Goal: Find specific page/section: Find specific page/section

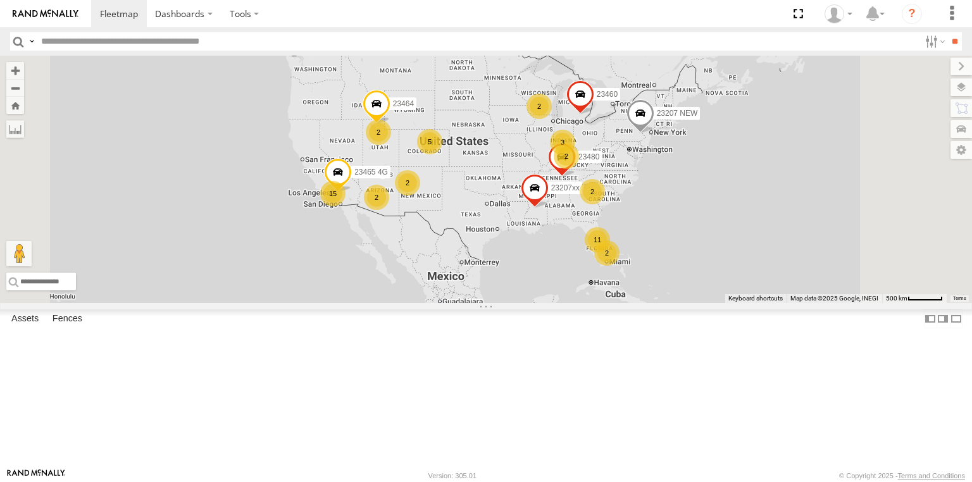
click at [49, 41] on input "text" at bounding box center [477, 41] width 883 height 18
type input "*****"
click at [947, 32] on input "**" at bounding box center [954, 41] width 15 height 18
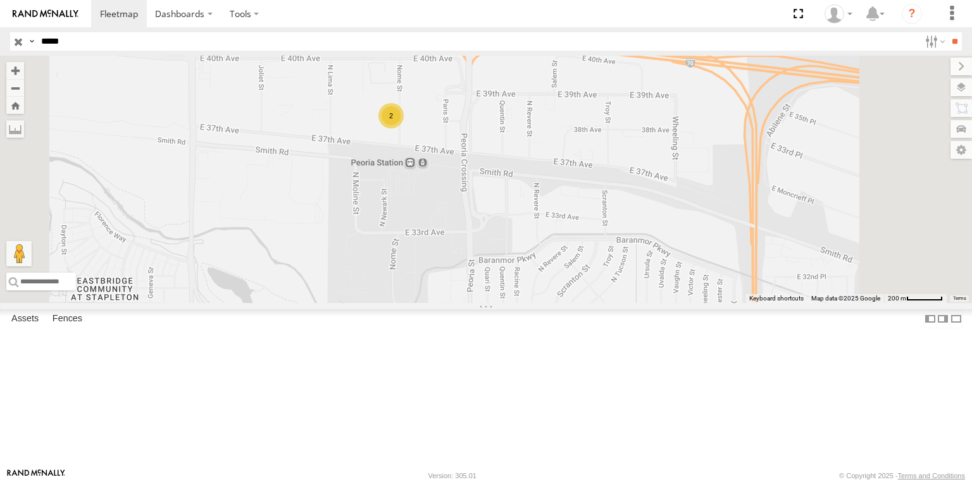
drag, startPoint x: 552, startPoint y: 185, endPoint x: 539, endPoint y: 223, distance: 40.0
click at [539, 223] on div "2" at bounding box center [486, 179] width 972 height 247
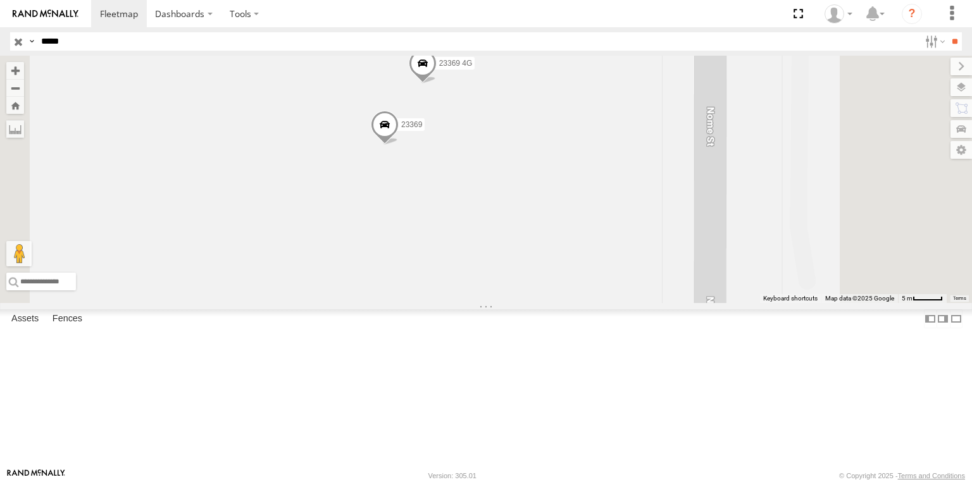
click at [436, 84] on span at bounding box center [423, 66] width 28 height 34
click at [399, 145] on span at bounding box center [385, 128] width 28 height 34
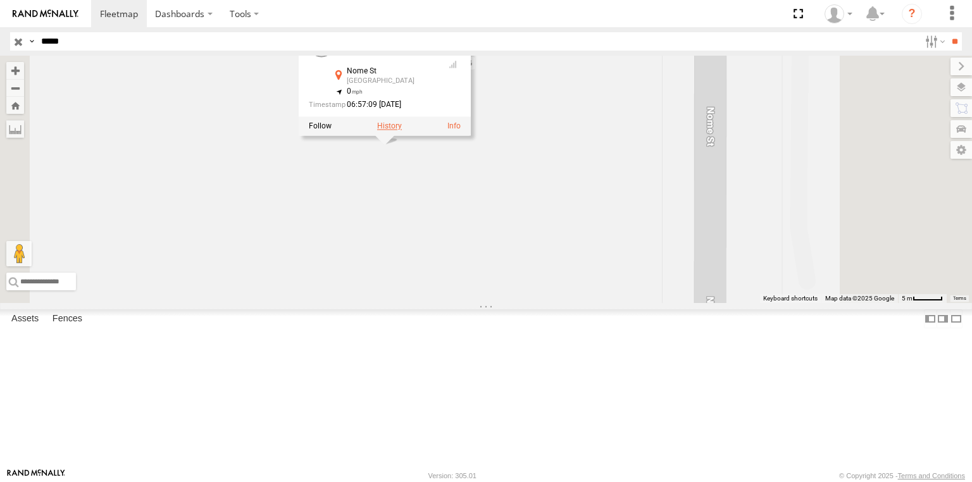
click at [402, 130] on label at bounding box center [389, 125] width 25 height 9
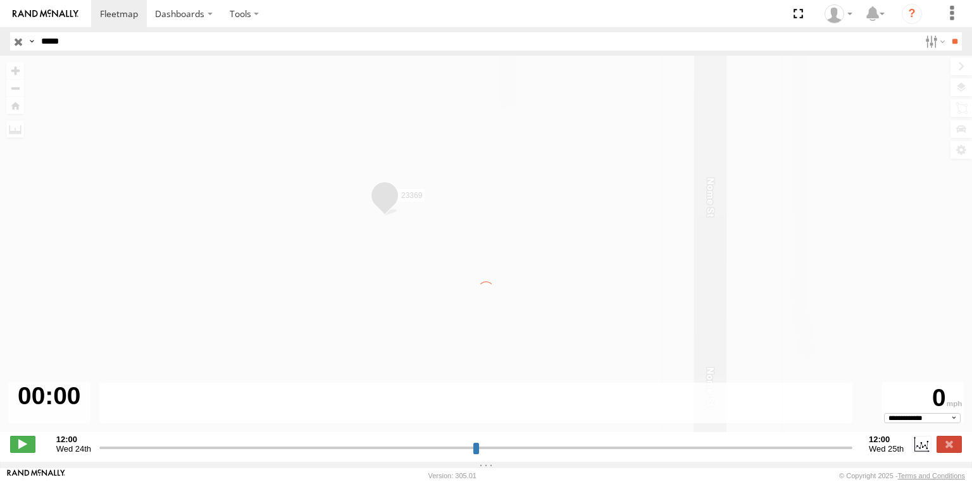
type input "**********"
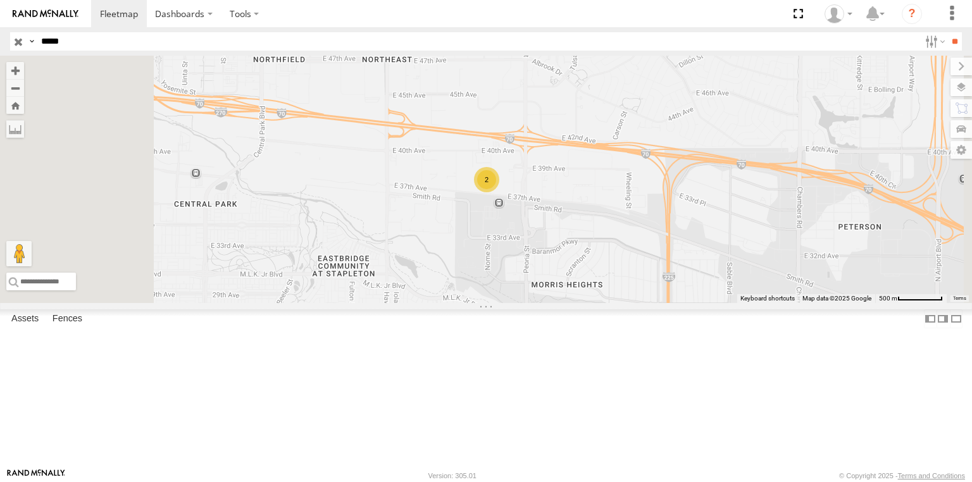
click at [0, 0] on div "All Assets" at bounding box center [0, 0] width 0 height 0
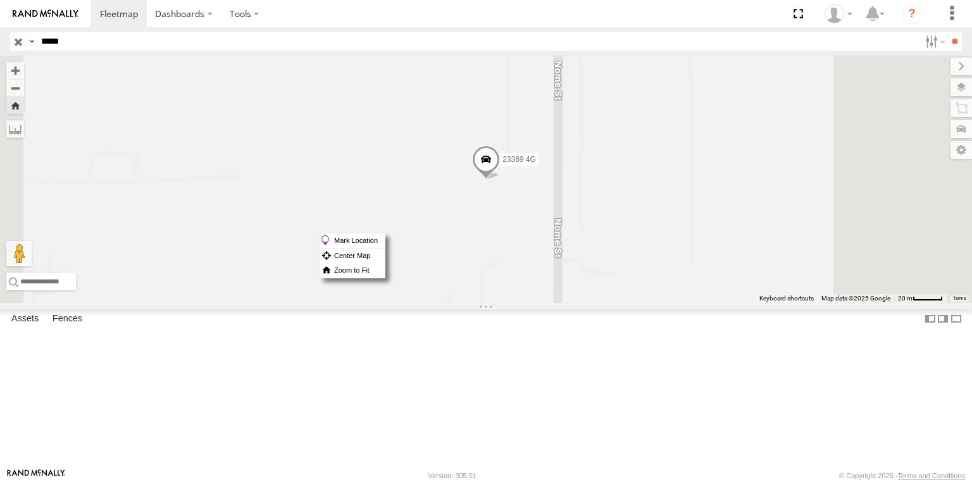
drag, startPoint x: 636, startPoint y: 233, endPoint x: 593, endPoint y: 235, distance: 43.1
click at [593, 235] on div "23369 4G" at bounding box center [486, 179] width 972 height 247
click at [500, 180] on span at bounding box center [486, 162] width 28 height 34
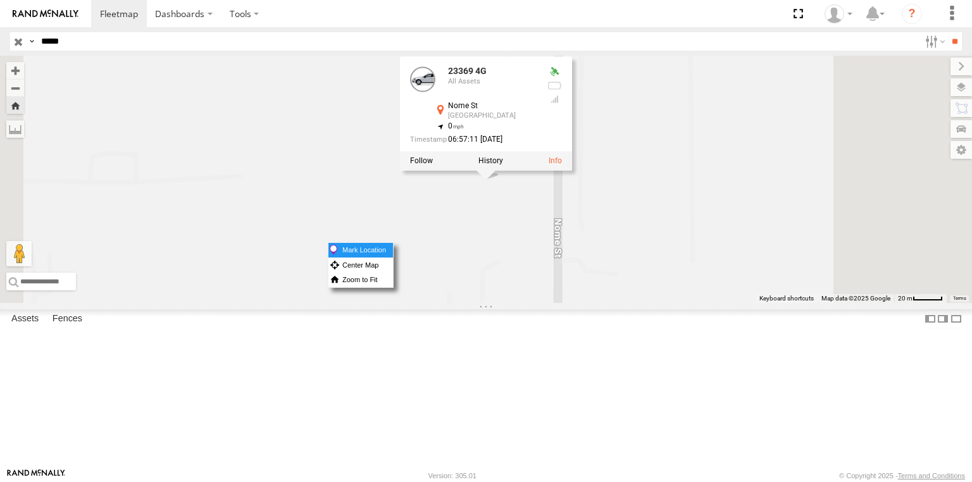
click at [393, 248] on label "Mark Location" at bounding box center [360, 250] width 65 height 15
click at [503, 165] on label at bounding box center [490, 160] width 25 height 9
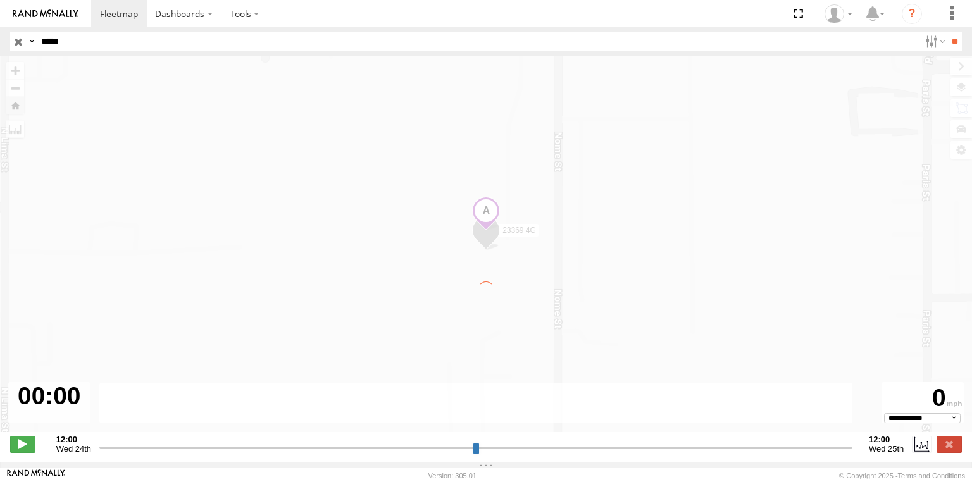
type input "**********"
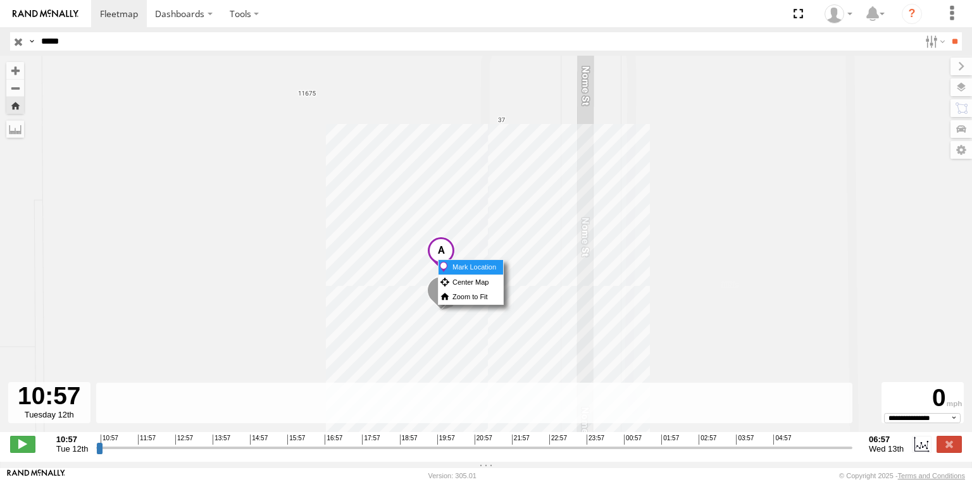
drag, startPoint x: 438, startPoint y: 259, endPoint x: 443, endPoint y: 268, distance: 10.2
click at [443, 268] on label "Mark Location" at bounding box center [470, 267] width 65 height 15
click at [438, 265] on span at bounding box center [440, 255] width 28 height 34
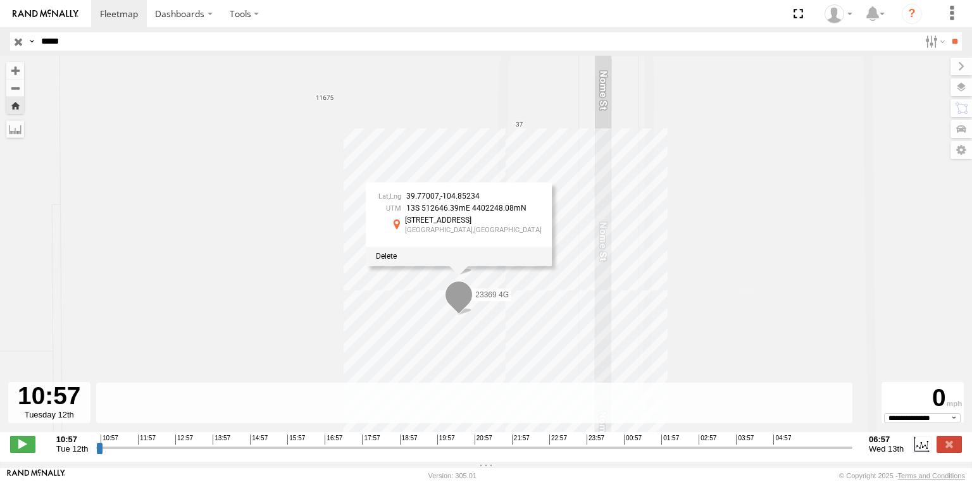
drag, startPoint x: 404, startPoint y: 199, endPoint x: 428, endPoint y: 202, distance: 24.9
click at [428, 201] on span "39.77007" at bounding box center [422, 196] width 33 height 9
click at [16, 42] on input "button" at bounding box center [18, 41] width 16 height 18
